Goal: Information Seeking & Learning: Learn about a topic

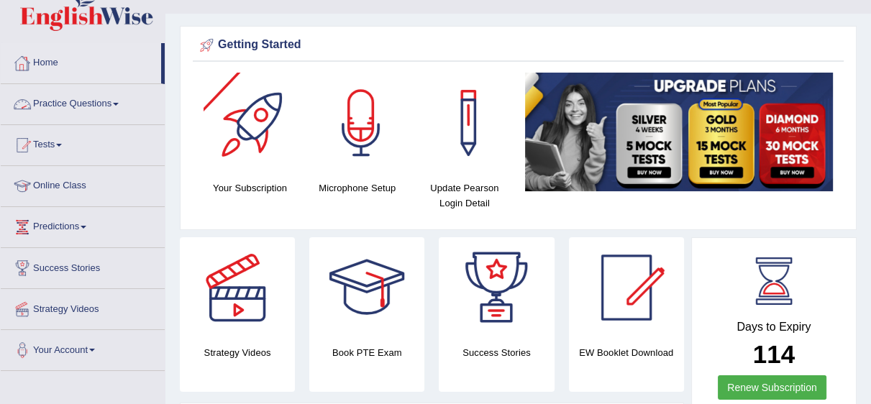
scroll to position [57, 0]
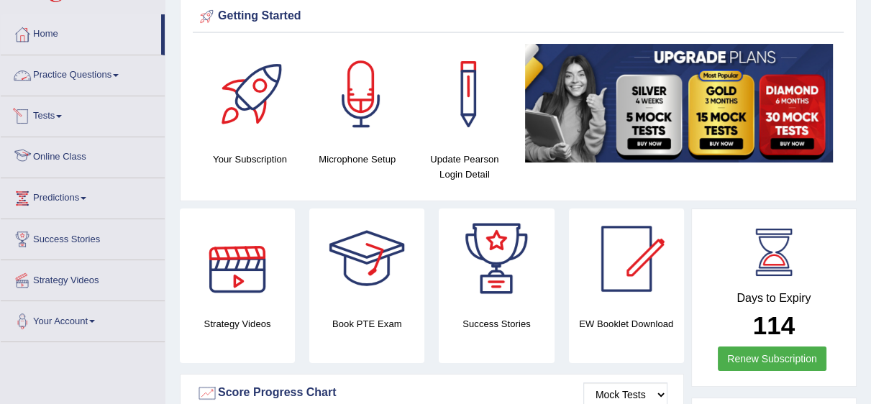
click at [90, 83] on link "Practice Questions" at bounding box center [83, 73] width 164 height 36
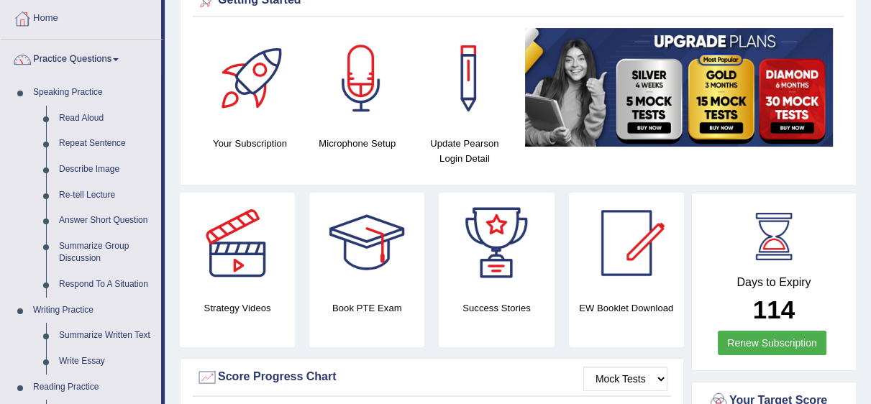
scroll to position [39, 0]
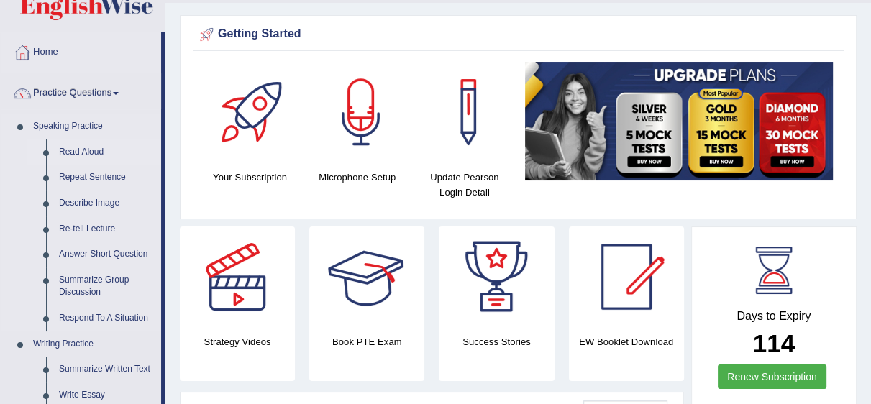
click at [81, 153] on link "Read Aloud" at bounding box center [107, 153] width 109 height 26
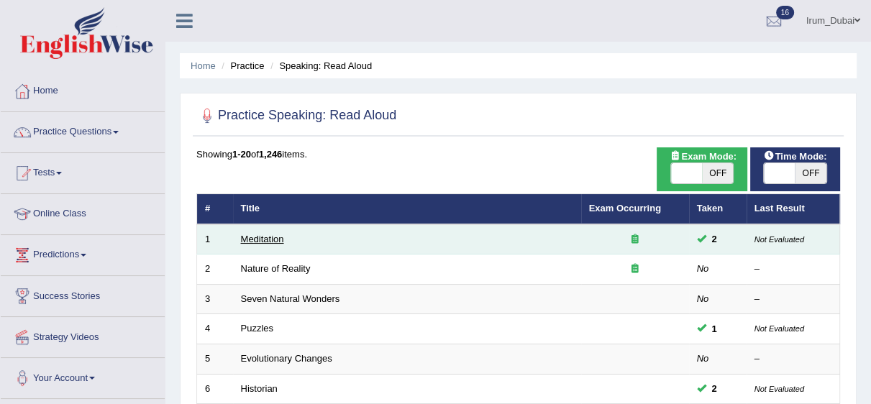
click at [268, 243] on link "Meditation" at bounding box center [262, 239] width 43 height 11
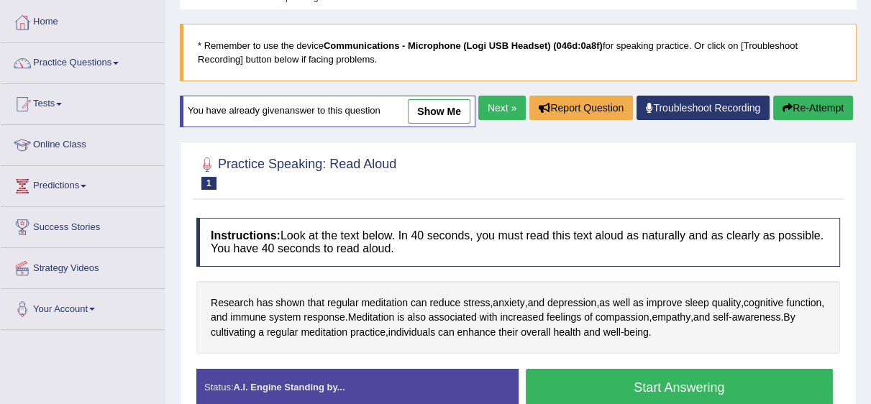
scroll to position [55, 0]
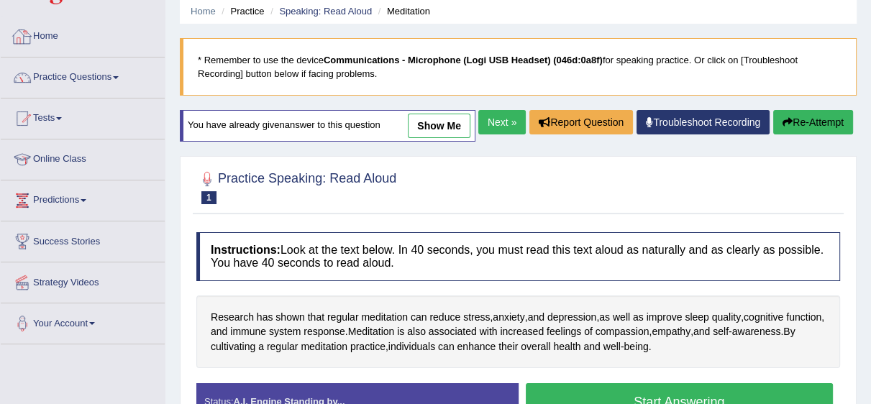
click at [89, 35] on link "Home" at bounding box center [83, 35] width 164 height 36
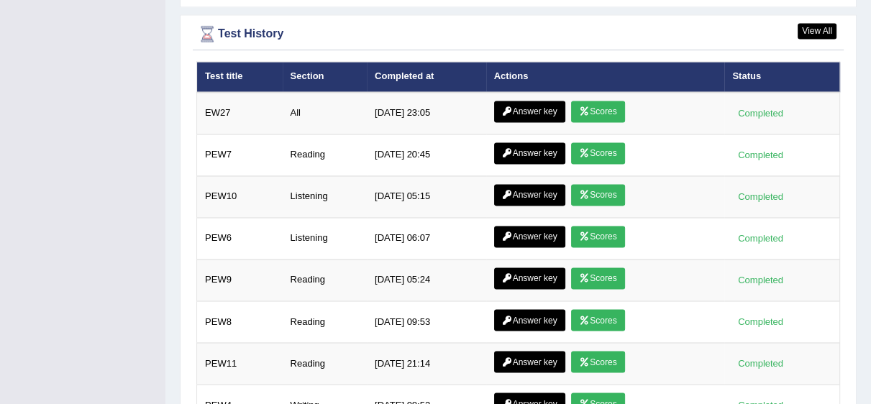
scroll to position [1959, 0]
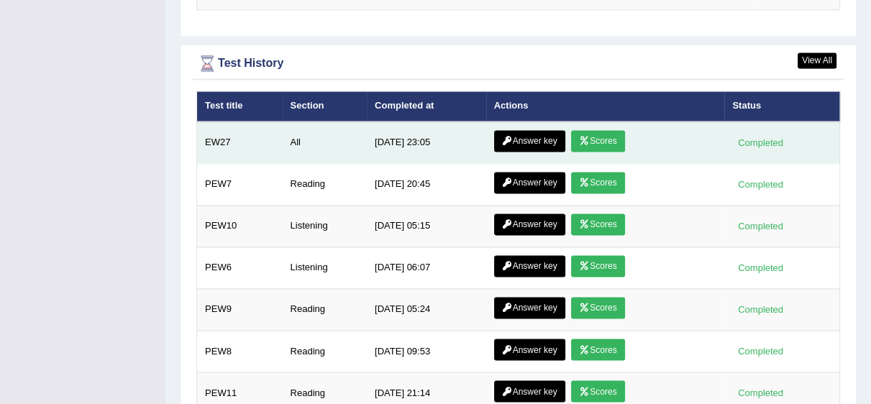
click at [550, 136] on link "Answer key" at bounding box center [529, 141] width 71 height 22
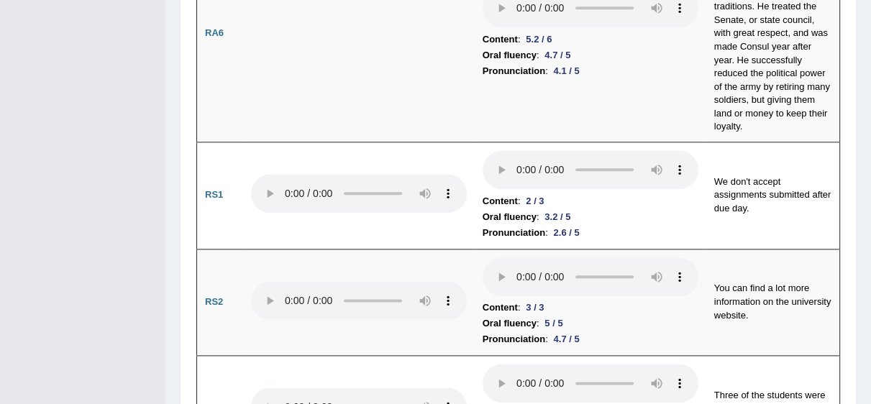
scroll to position [1425, 0]
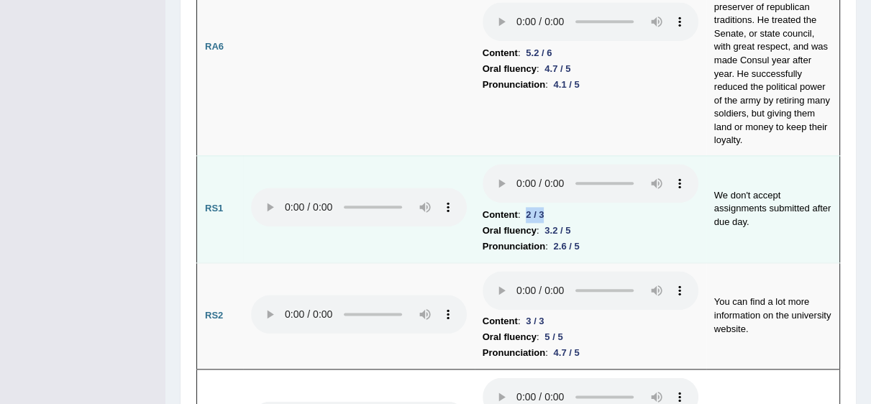
drag, startPoint x: 525, startPoint y: 158, endPoint x: 588, endPoint y: 162, distance: 63.5
click at [563, 207] on li "Content : 2 / 3" at bounding box center [591, 215] width 216 height 16
drag, startPoint x: 708, startPoint y: 135, endPoint x: 748, endPoint y: 167, distance: 51.2
click at [748, 167] on td "We don't accept assignments submitted after due day." at bounding box center [774, 208] width 134 height 107
drag, startPoint x: 477, startPoint y: 176, endPoint x: 578, endPoint y: 192, distance: 102.7
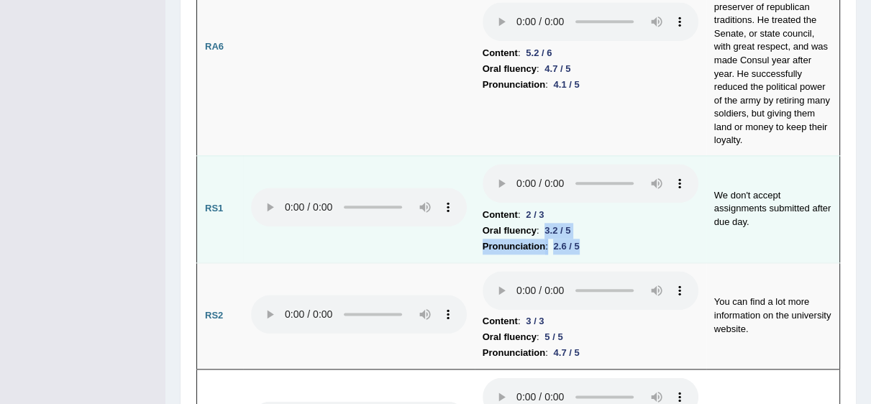
click at [578, 192] on td "Content : 2 / 3 Oral fluency : 3.2 / 5 Pronunciation : 2.6 / 5" at bounding box center [591, 208] width 232 height 107
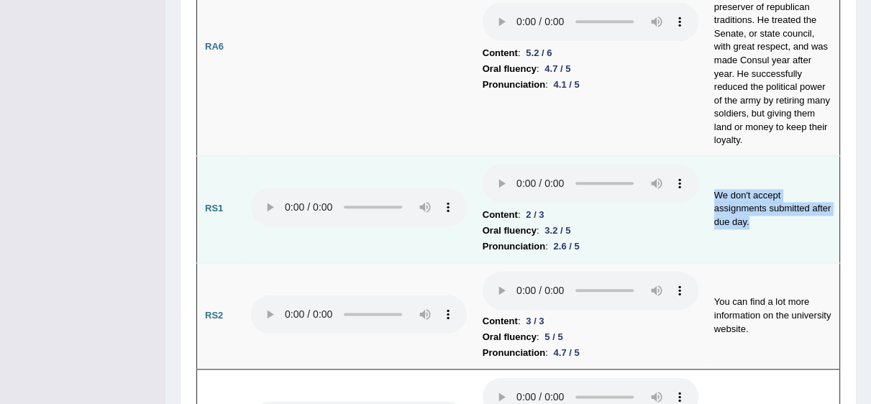
drag, startPoint x: 709, startPoint y: 135, endPoint x: 748, endPoint y: 171, distance: 51.9
click at [748, 171] on td "We don't accept assignments submitted after due day." at bounding box center [774, 208] width 134 height 107
click at [754, 177] on td "We don't accept assignments submitted after due day." at bounding box center [774, 208] width 134 height 107
drag, startPoint x: 710, startPoint y: 141, endPoint x: 768, endPoint y: 171, distance: 65.0
click at [768, 171] on td "We don't accept assignments submitted after due day." at bounding box center [774, 208] width 134 height 107
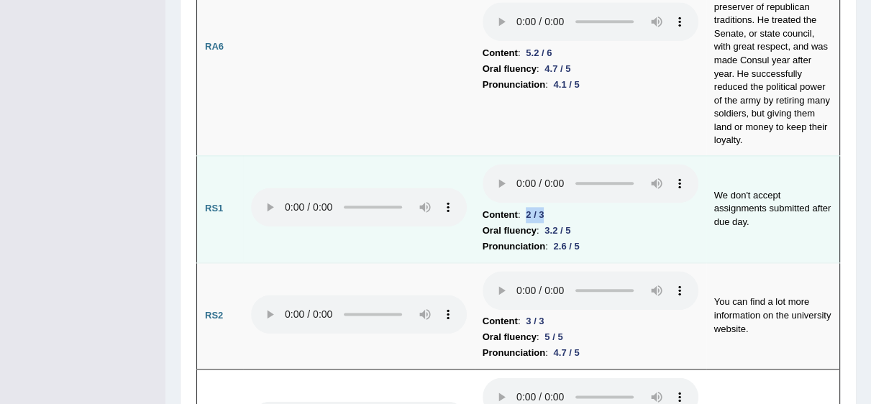
drag, startPoint x: 525, startPoint y: 160, endPoint x: 543, endPoint y: 160, distance: 17.3
click at [543, 207] on div "2 / 3" at bounding box center [534, 214] width 29 height 15
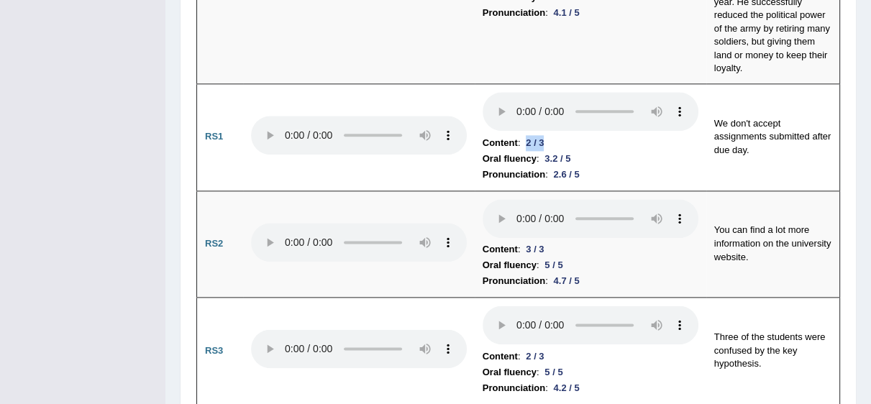
scroll to position [1561, 0]
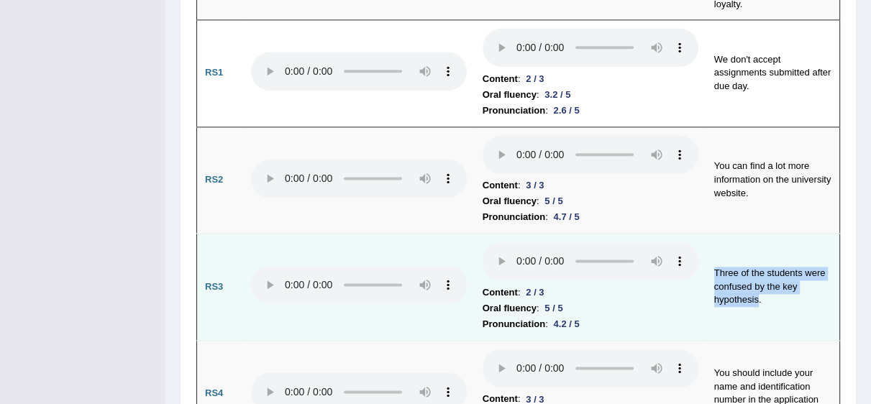
drag, startPoint x: 714, startPoint y: 218, endPoint x: 755, endPoint y: 242, distance: 48.4
click at [755, 242] on td "Three of the students were confused by the key hypothesis." at bounding box center [774, 287] width 134 height 107
click at [759, 249] on td "Three of the students were confused by the key hypothesis." at bounding box center [774, 287] width 134 height 107
drag, startPoint x: 722, startPoint y: 232, endPoint x: 748, endPoint y: 245, distance: 29.6
click at [748, 245] on td "Three of the students were confused by the key hypothesis." at bounding box center [774, 287] width 134 height 107
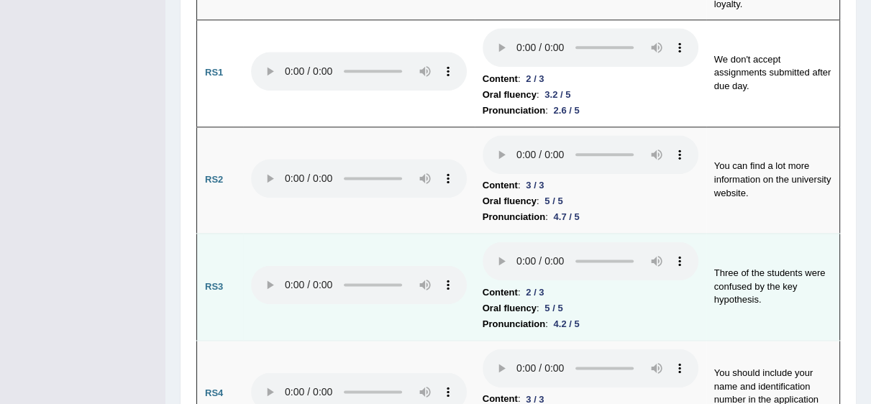
click at [759, 246] on td "Three of the students were confused by the key hypothesis." at bounding box center [774, 287] width 134 height 107
drag, startPoint x: 712, startPoint y: 218, endPoint x: 779, endPoint y: 245, distance: 72.0
click at [779, 245] on td "Three of the students were confused by the key hypothesis." at bounding box center [774, 287] width 134 height 107
drag, startPoint x: 526, startPoint y: 240, endPoint x: 547, endPoint y: 238, distance: 20.9
click at [547, 285] on div "2 / 3" at bounding box center [534, 292] width 29 height 15
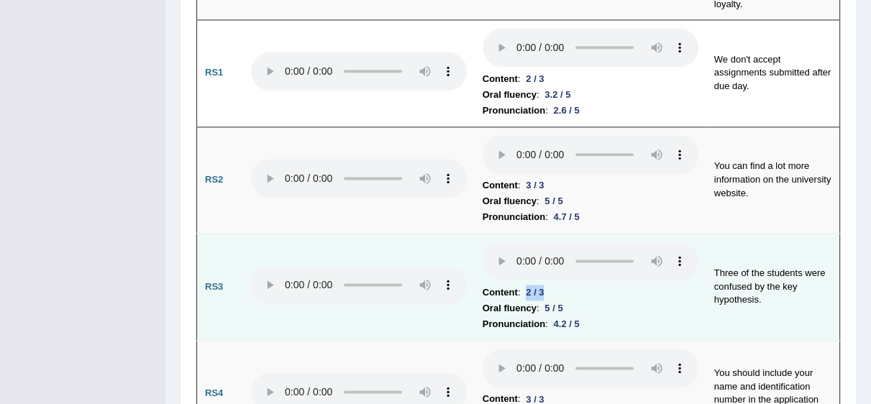
click at [537, 285] on div "2 / 3" at bounding box center [534, 292] width 29 height 15
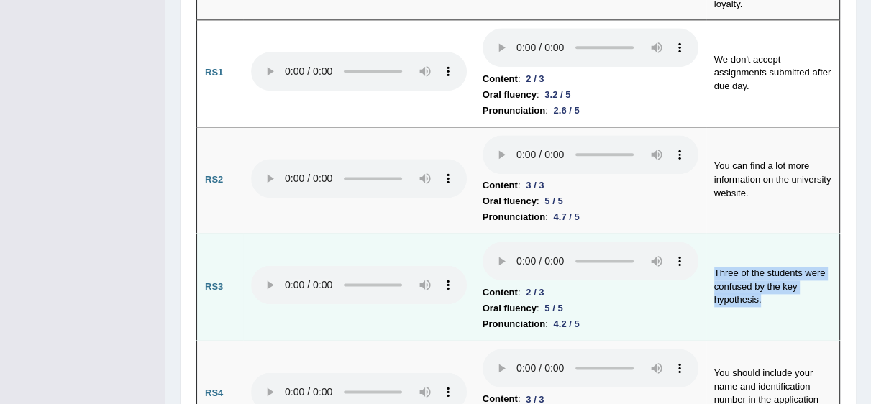
drag, startPoint x: 760, startPoint y: 247, endPoint x: 713, endPoint y: 217, distance: 55.3
click at [713, 234] on td "Three of the students were confused by the key hypothesis." at bounding box center [774, 287] width 134 height 107
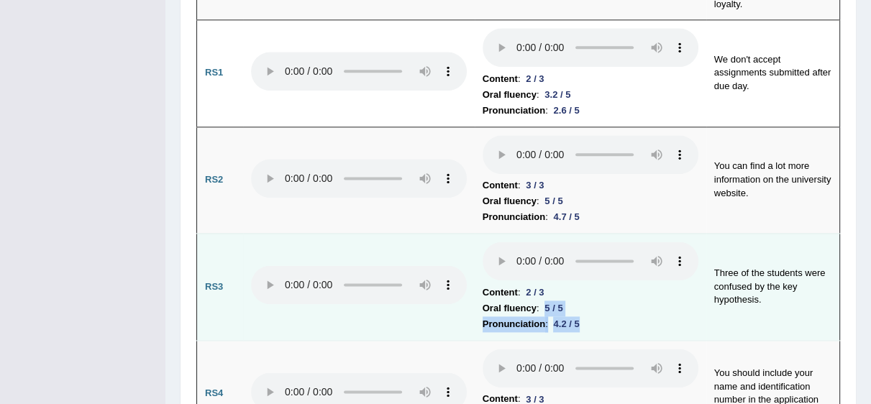
drag, startPoint x: 548, startPoint y: 254, endPoint x: 582, endPoint y: 268, distance: 37.1
click at [582, 268] on td "Content : 2 / 3 Oral fluency : 5 / 5 Pronunciation : 4.2 / 5" at bounding box center [591, 287] width 232 height 107
drag, startPoint x: 527, startPoint y: 235, endPoint x: 545, endPoint y: 235, distance: 18.7
click at [545, 285] on div "2 / 3" at bounding box center [534, 292] width 29 height 15
click at [543, 285] on div "2 / 3" at bounding box center [534, 292] width 29 height 15
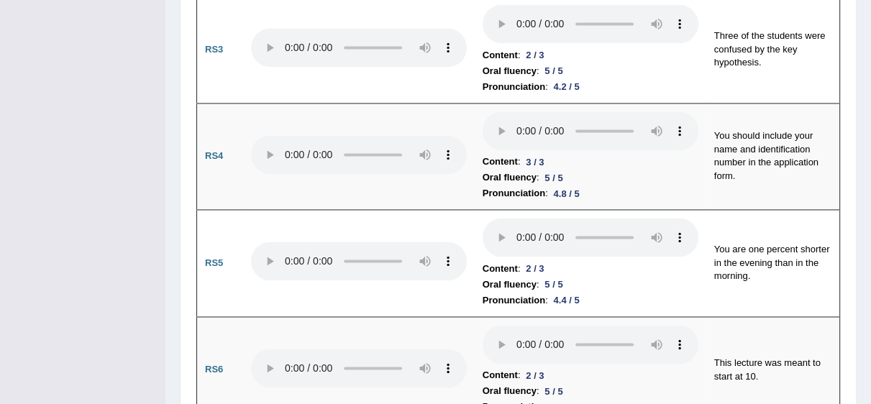
scroll to position [1812, 0]
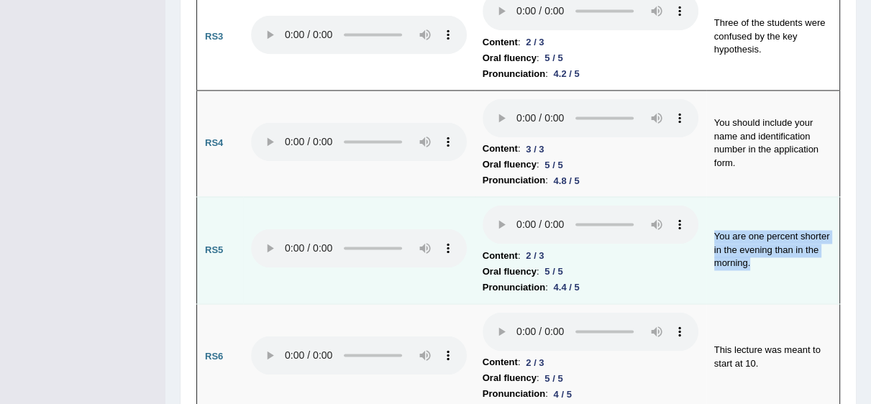
drag, startPoint x: 709, startPoint y: 180, endPoint x: 753, endPoint y: 209, distance: 53.5
click at [753, 209] on td "You are one percent shorter in the evening than in the morning." at bounding box center [774, 250] width 134 height 107
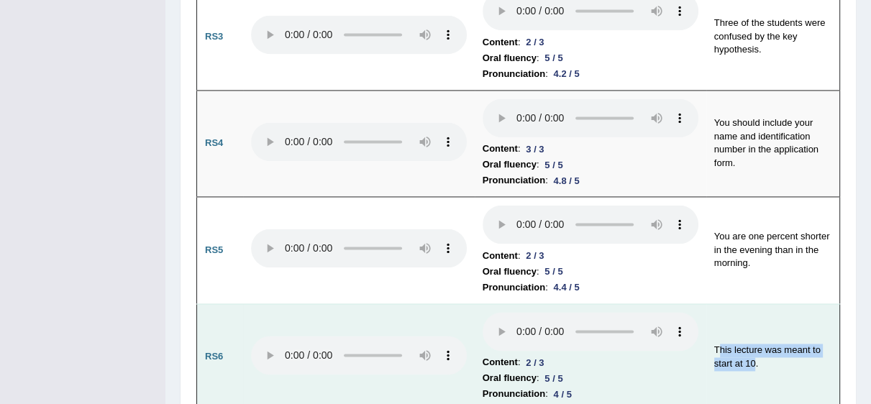
drag, startPoint x: 740, startPoint y: 300, endPoint x: 758, endPoint y: 312, distance: 22.4
click at [758, 312] on td "This lecture was meant to start at 10." at bounding box center [774, 357] width 134 height 107
click at [768, 320] on td "This lecture was meant to start at 10." at bounding box center [774, 357] width 134 height 107
drag, startPoint x: 521, startPoint y: 306, endPoint x: 553, endPoint y: 303, distance: 31.8
click at [551, 355] on li "Content : 2 / 3" at bounding box center [591, 363] width 216 height 16
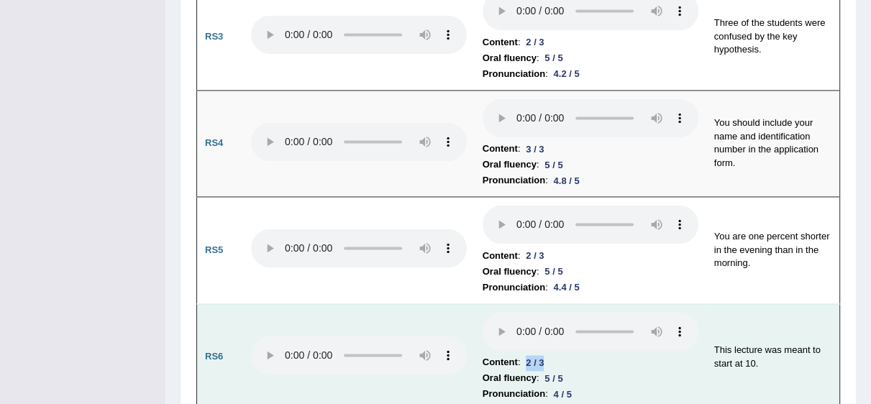
click at [560, 355] on li "Content : 2 / 3" at bounding box center [591, 363] width 216 height 16
drag, startPoint x: 525, startPoint y: 302, endPoint x: 540, endPoint y: 307, distance: 15.9
click at [540, 355] on div "2 / 3" at bounding box center [534, 362] width 29 height 15
click at [794, 310] on td "This lecture was meant to start at 10." at bounding box center [774, 357] width 134 height 107
